Goal: Information Seeking & Learning: Check status

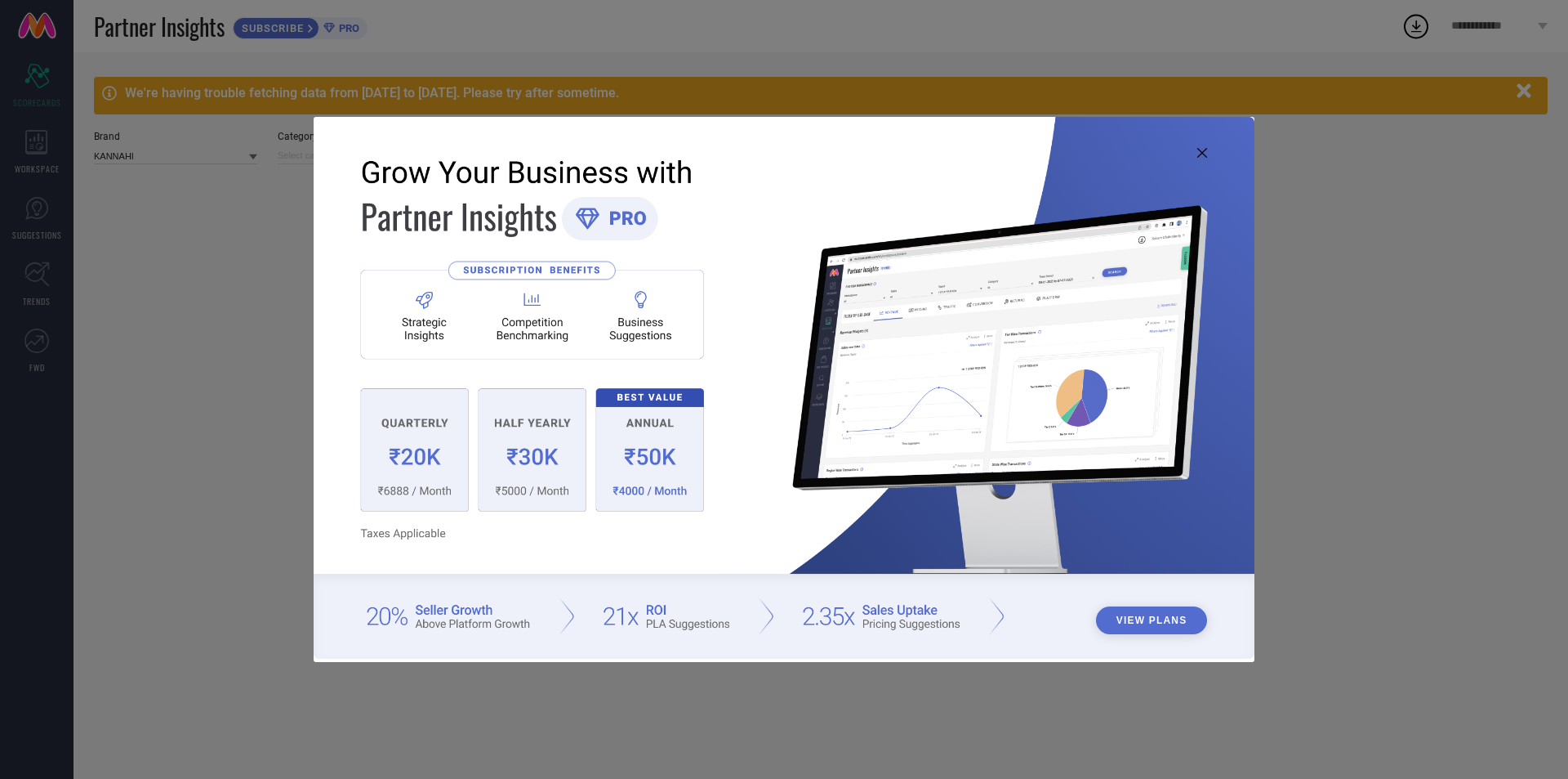
type input "All"
click at [1203, 153] on icon at bounding box center [1203, 153] width 10 height 10
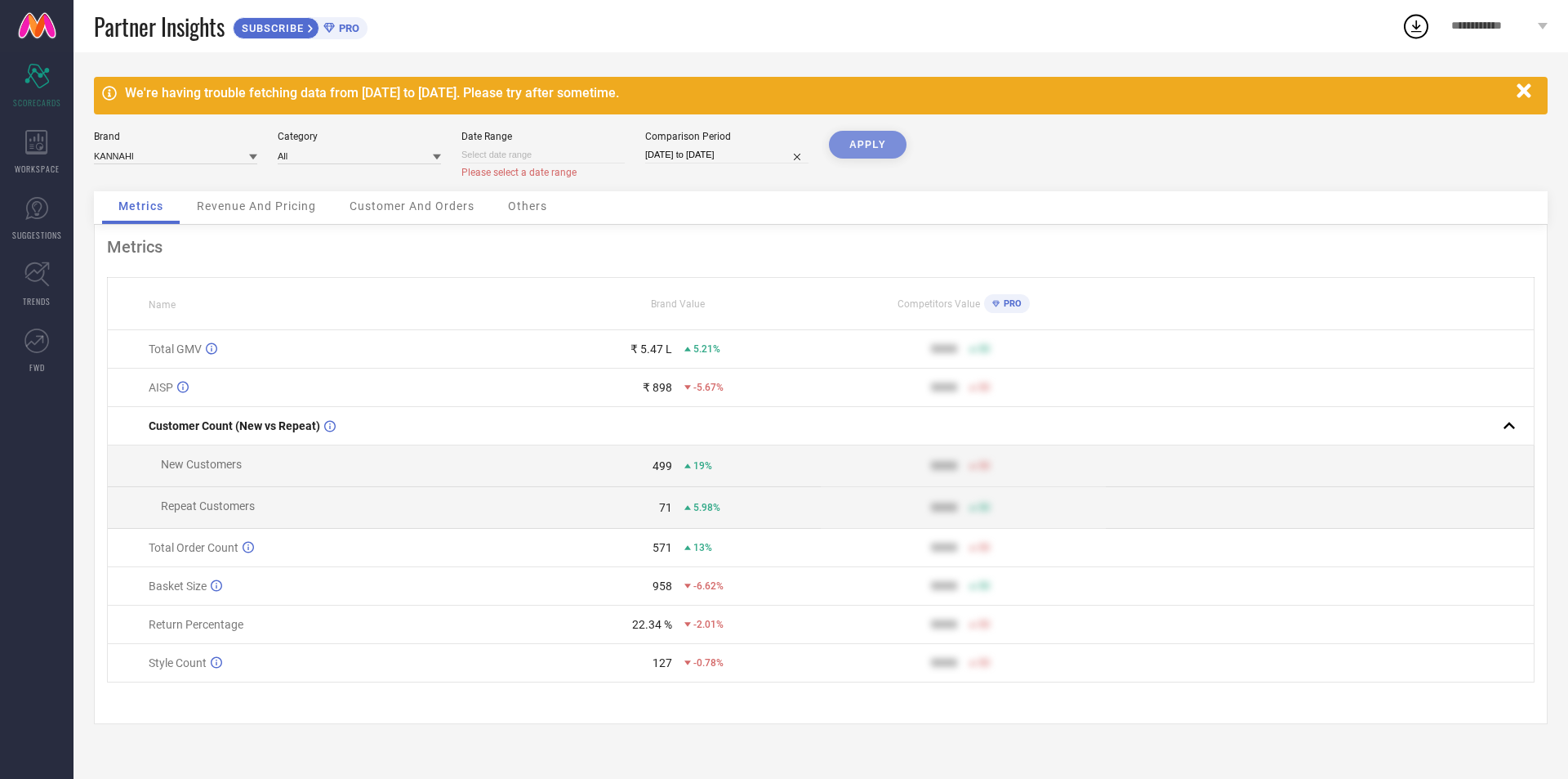
click at [584, 157] on input at bounding box center [543, 154] width 164 height 17
select select "7"
select select "2025"
select select "8"
select select "2025"
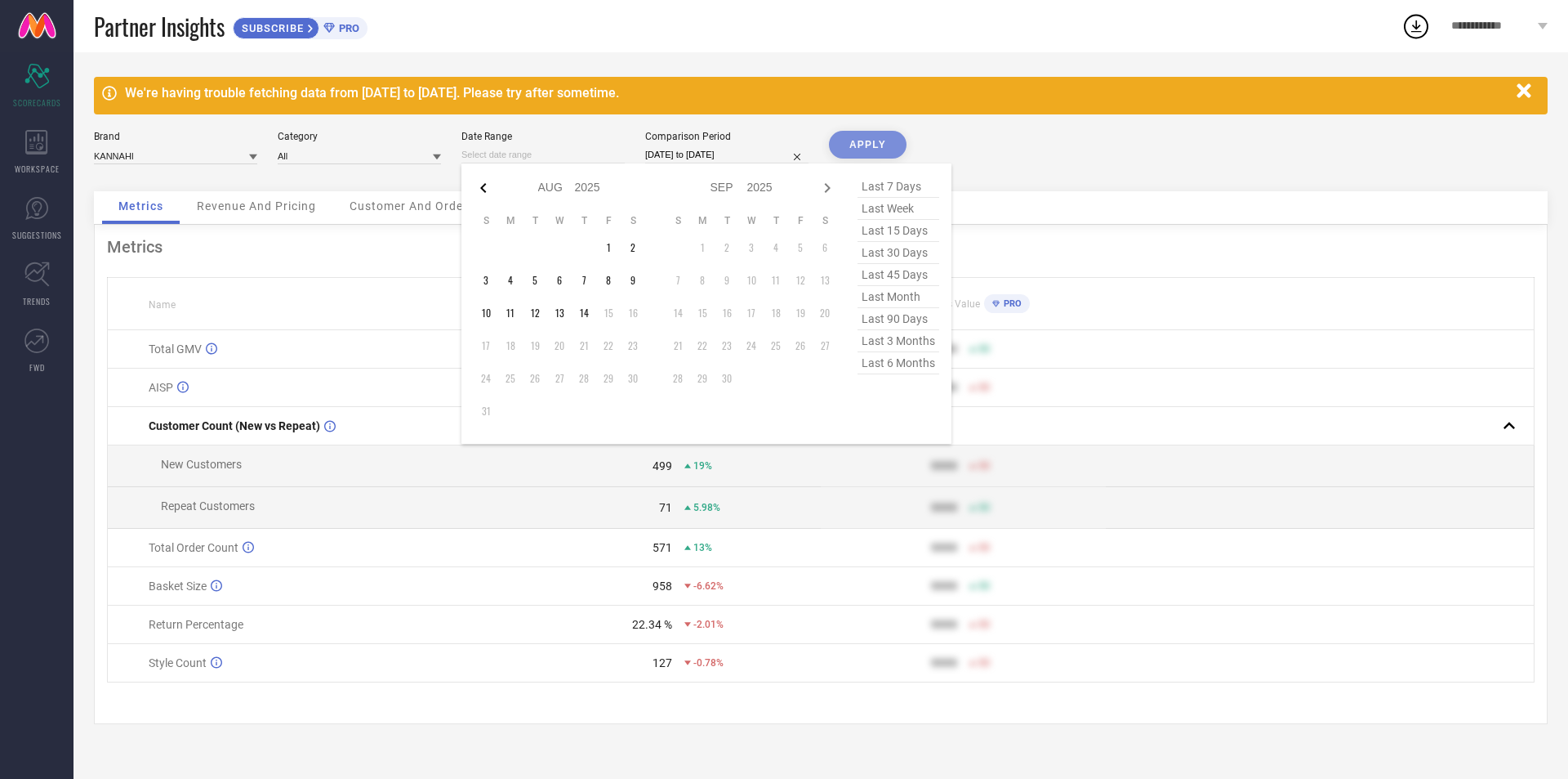
click at [485, 190] on icon at bounding box center [483, 187] width 19 height 19
select select "6"
select select "2025"
select select "7"
select select "2025"
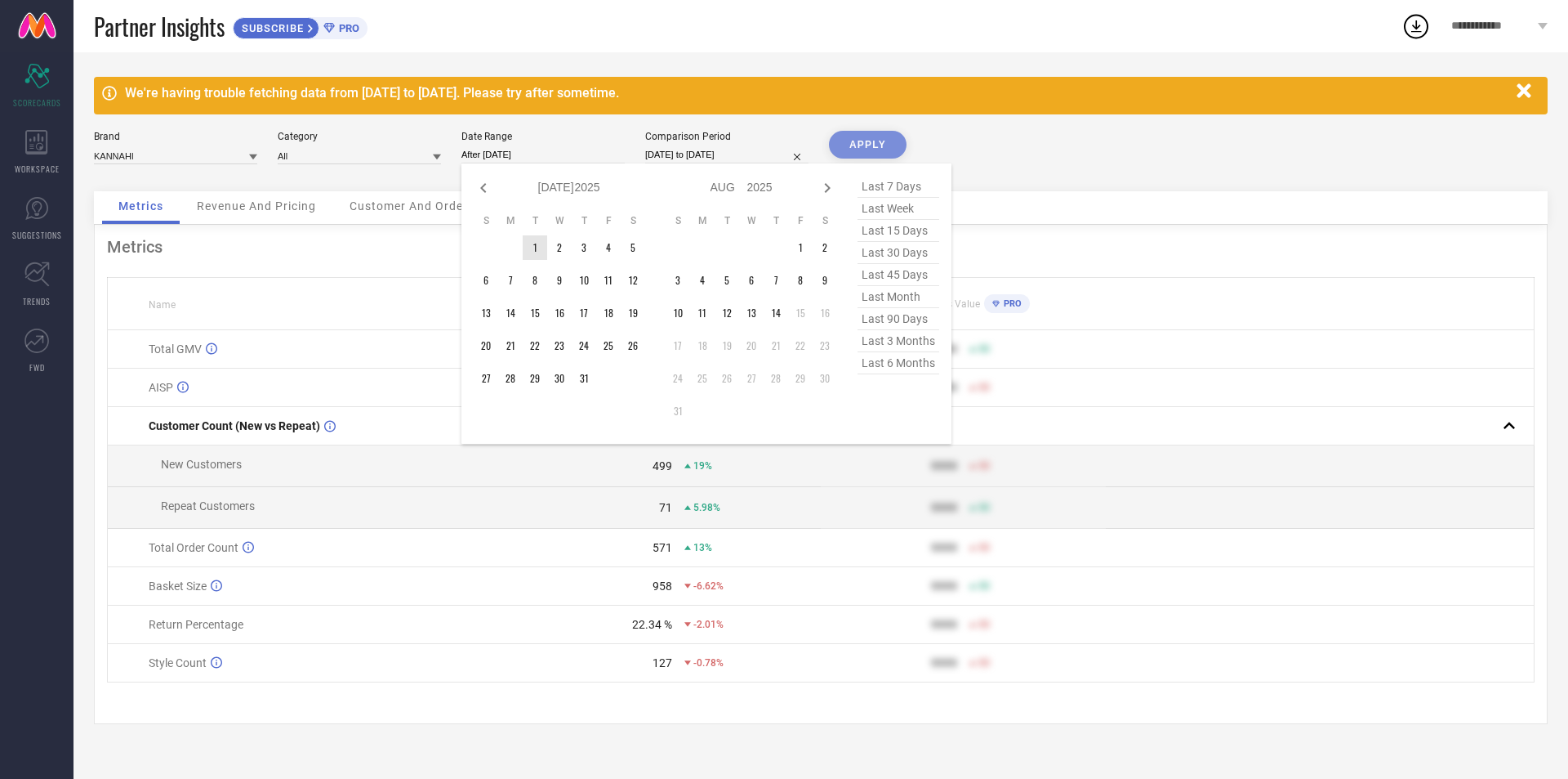
click at [534, 247] on td "1" at bounding box center [535, 247] width 24 height 24
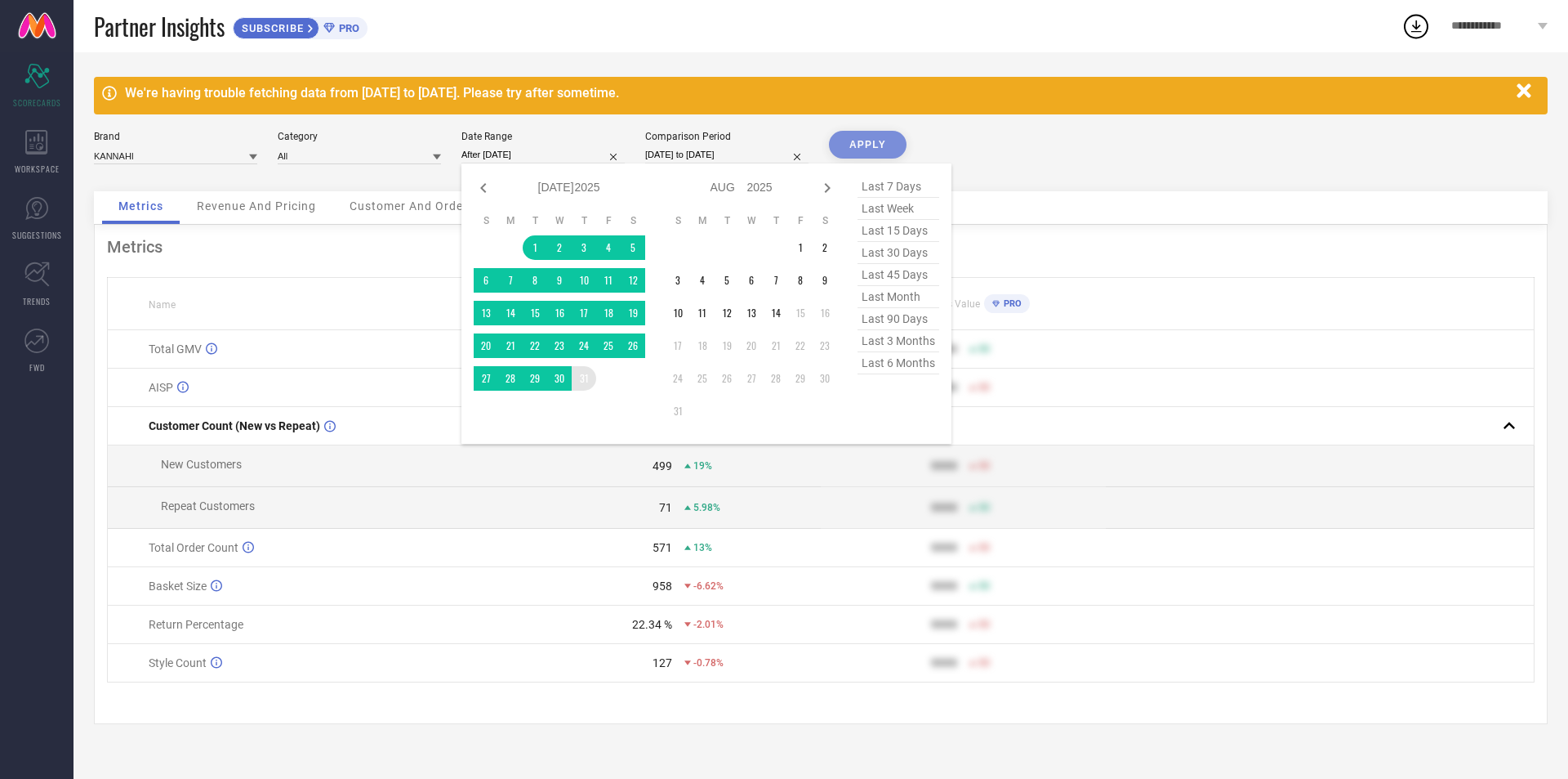
type input "[DATE] to [DATE]"
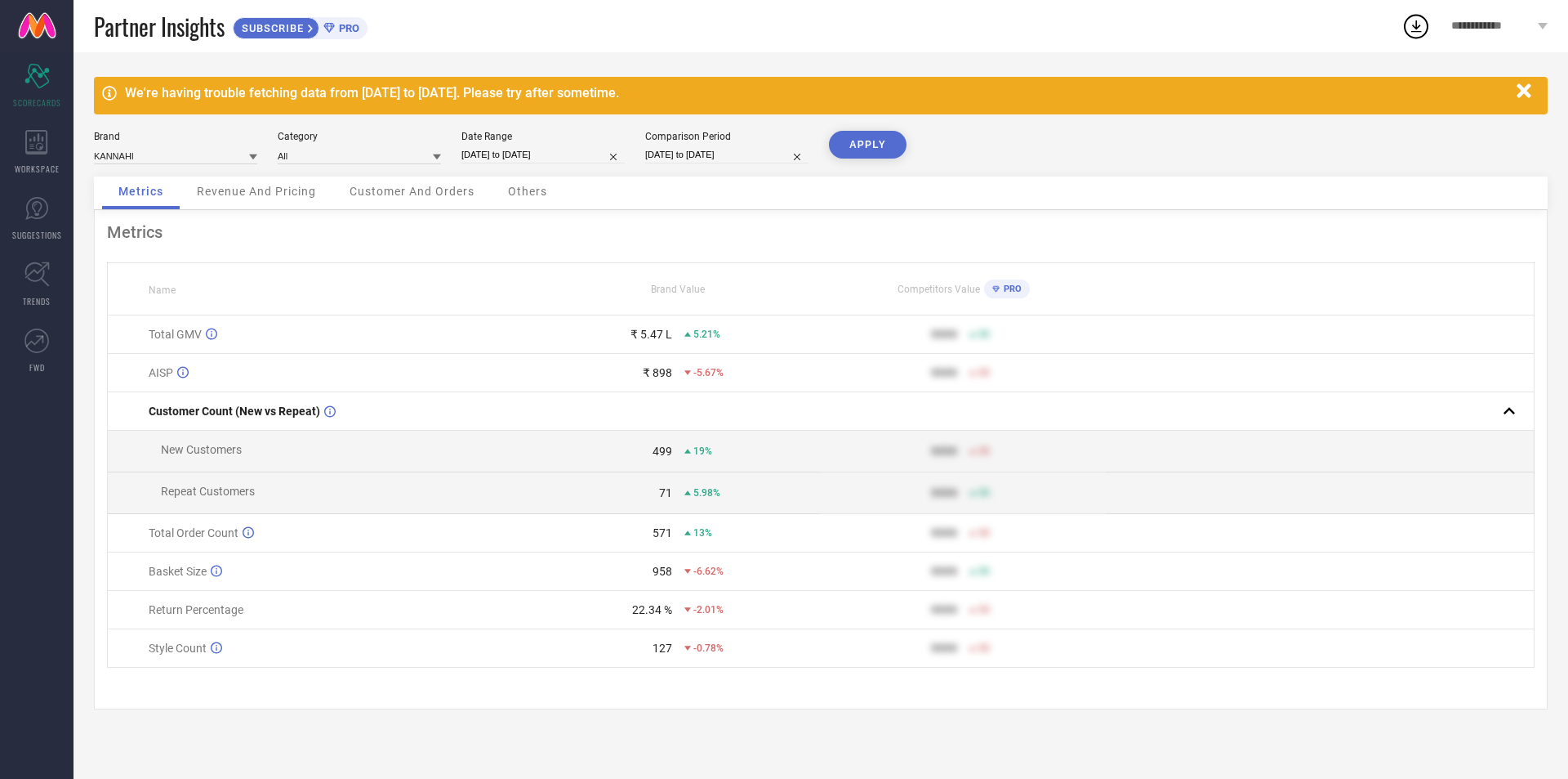
click at [870, 145] on button "APPLY" at bounding box center [868, 144] width 78 height 28
click at [843, 146] on button "APPLY" at bounding box center [868, 144] width 78 height 28
click at [292, 192] on span "Revenue And Pricing" at bounding box center [256, 191] width 119 height 13
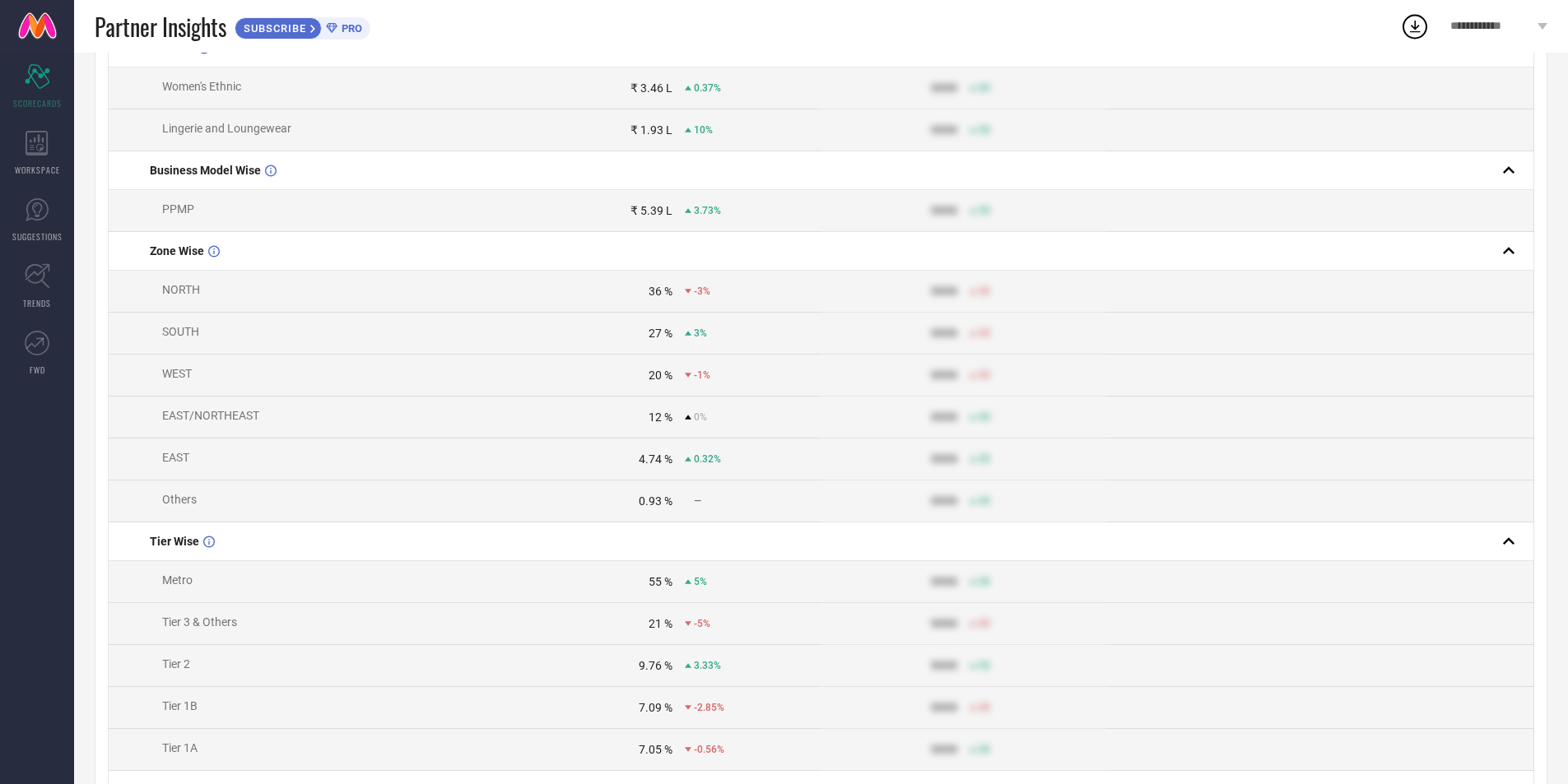
scroll to position [329, 0]
drag, startPoint x: 643, startPoint y: 423, endPoint x: 692, endPoint y: 418, distance: 49.3
click at [692, 418] on div "12 % 0%" at bounding box center [677, 415] width 283 height 13
click at [637, 460] on div "4.74 %" at bounding box center [604, 457] width 136 height 13
drag, startPoint x: 634, startPoint y: 383, endPoint x: 679, endPoint y: 386, distance: 45.1
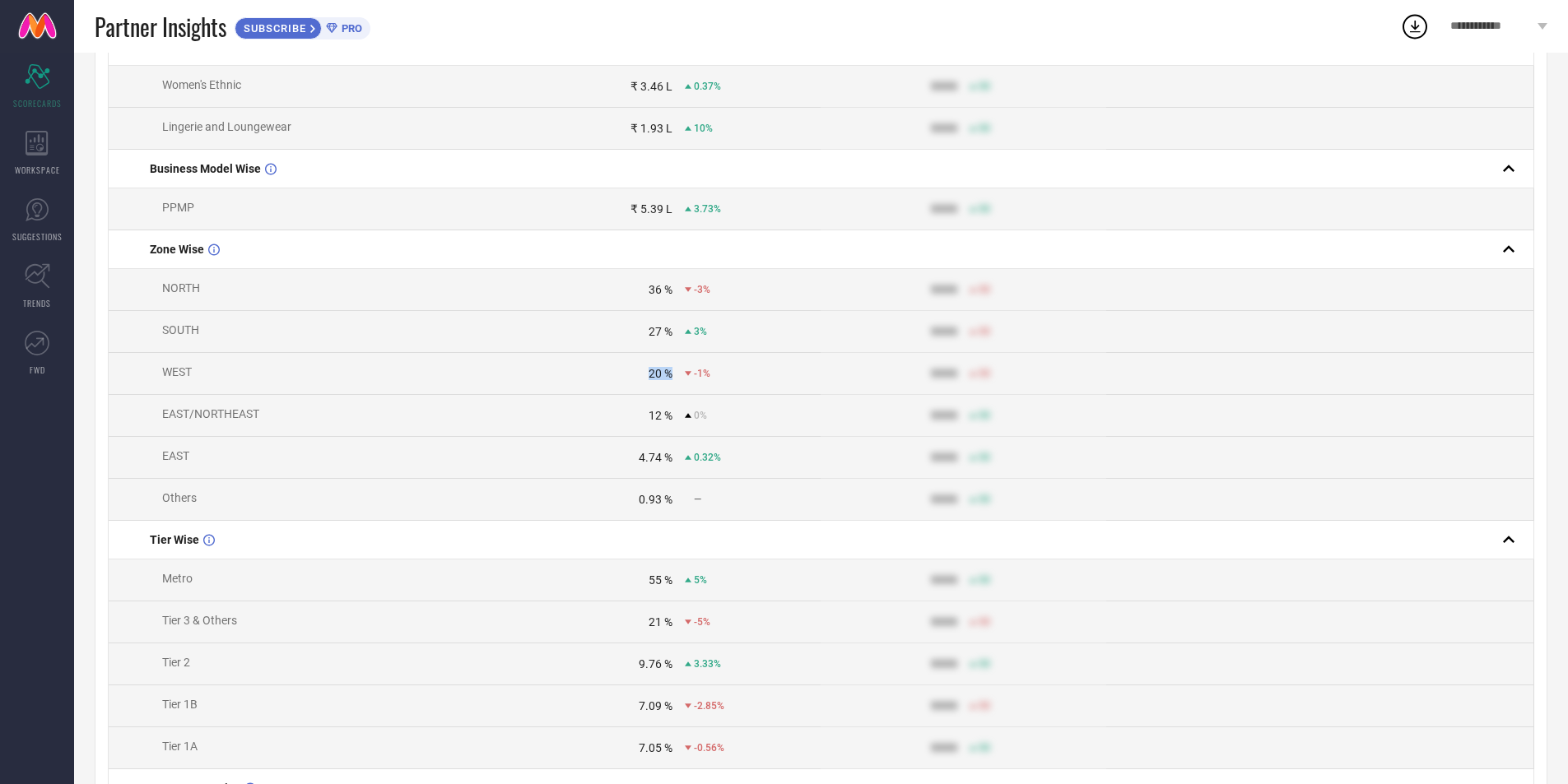
click at [679, 380] on div "20 % -1%" at bounding box center [677, 373] width 283 height 13
drag, startPoint x: 637, startPoint y: 298, endPoint x: 660, endPoint y: 309, distance: 25.5
click at [660, 309] on td "36 % -3%" at bounding box center [677, 290] width 285 height 42
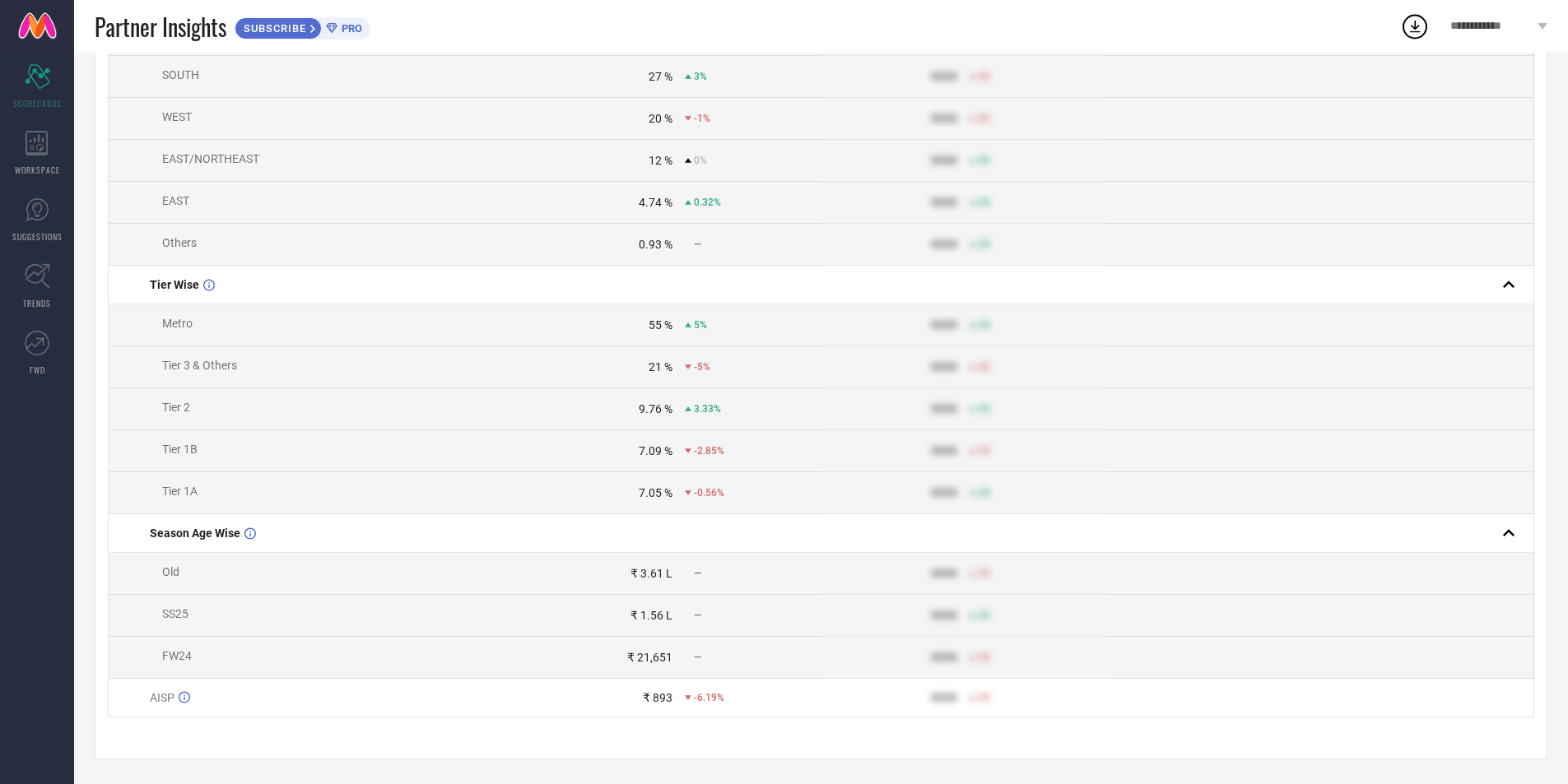
scroll to position [605, 0]
drag, startPoint x: 643, startPoint y: 612, endPoint x: 879, endPoint y: 616, distance: 236.0
click at [879, 616] on tr "SS25 ₹ 1.56 L — 9999 50" at bounding box center [821, 615] width 1425 height 42
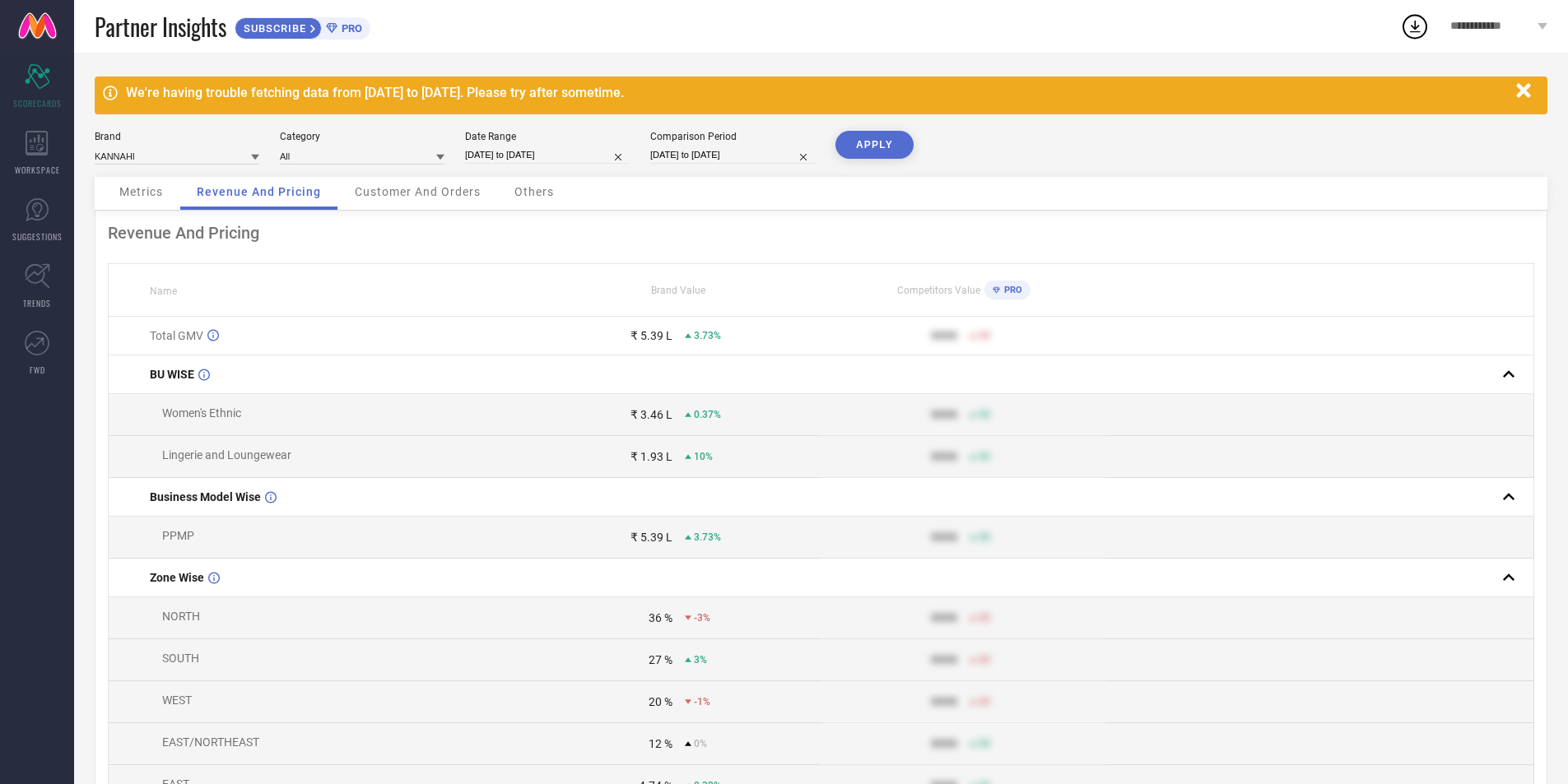
scroll to position [0, 0]
click at [411, 194] on span "Customer And Orders" at bounding box center [417, 192] width 126 height 13
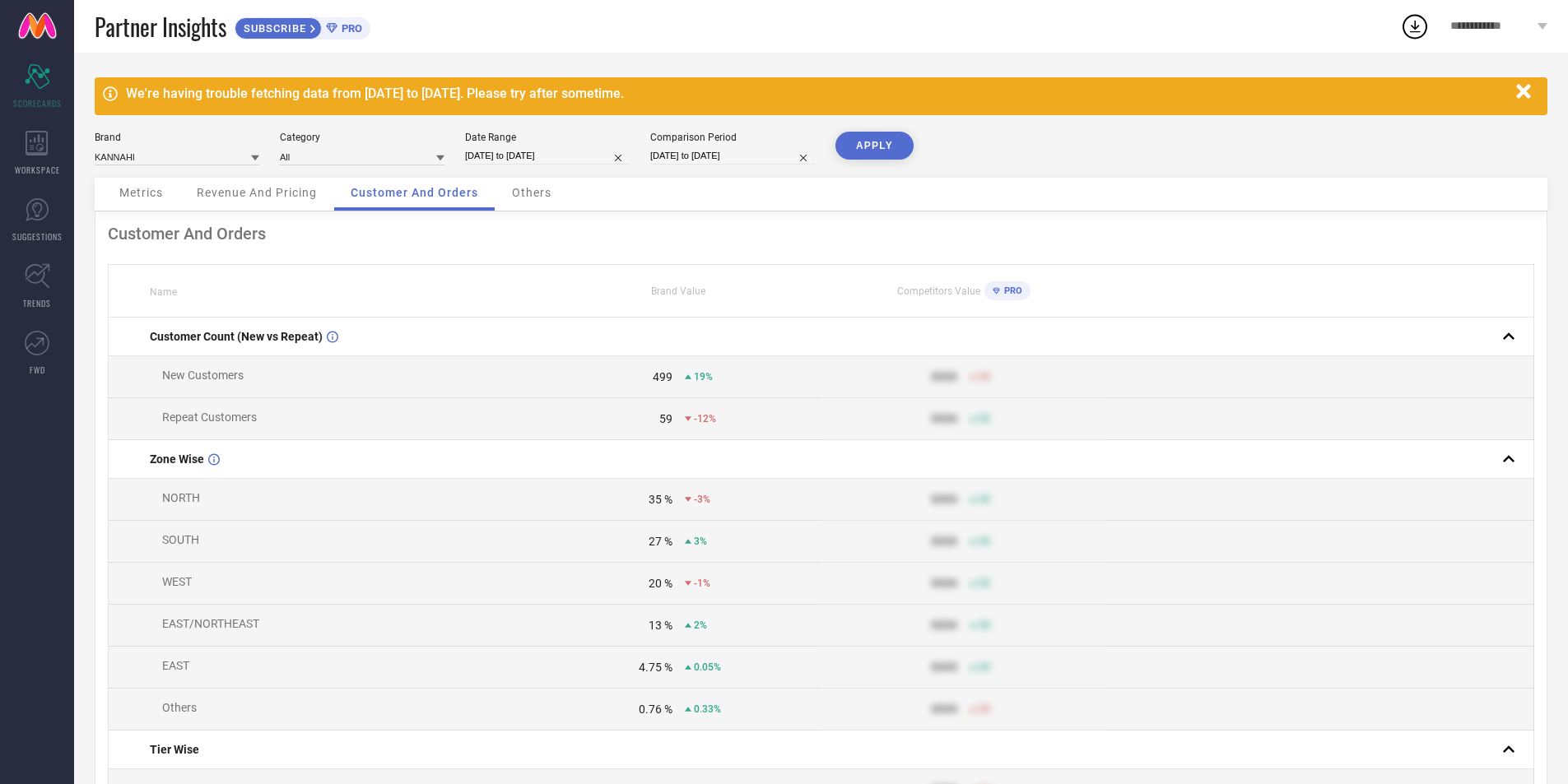
click at [531, 193] on span "Others" at bounding box center [531, 192] width 39 height 13
